Goal: Find specific page/section: Find specific page/section

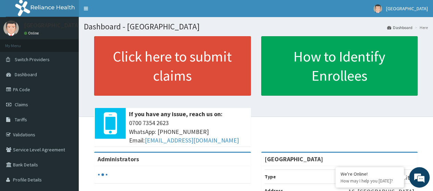
click at [35, 94] on link "PA Code" at bounding box center [39, 89] width 79 height 15
click at [37, 94] on link "PA Code" at bounding box center [39, 89] width 79 height 15
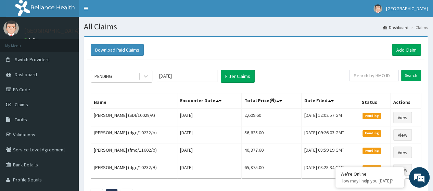
scroll to position [54, 0]
